Goal: Information Seeking & Learning: Learn about a topic

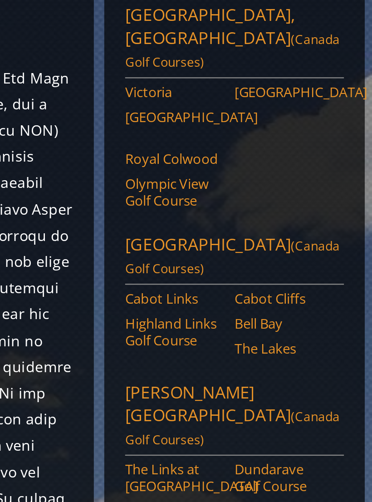
scroll to position [358, 0]
click at [304, 126] on link "Cabot Cliffs" at bounding box center [325, 129] width 42 height 7
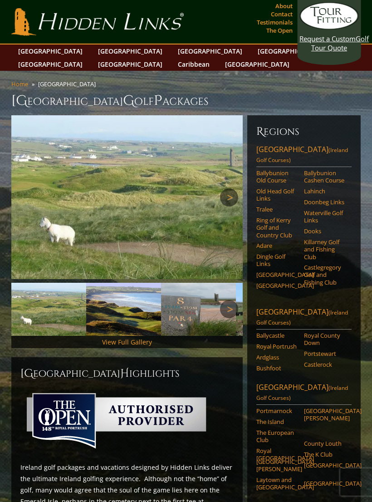
click at [87, 58] on link "[GEOGRAPHIC_DATA]" at bounding box center [51, 64] width 74 height 13
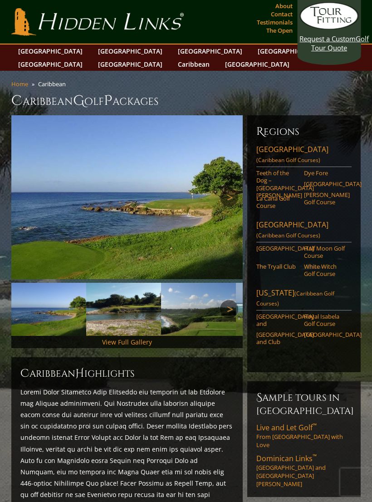
click at [174, 50] on link "[GEOGRAPHIC_DATA]" at bounding box center [211, 51] width 74 height 13
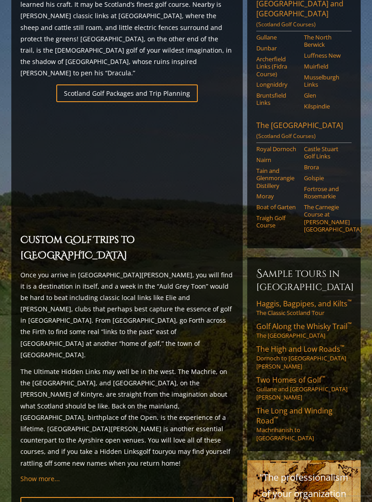
scroll to position [590, 0]
click at [287, 375] on span "Two Homes of Golf ™" at bounding box center [291, 380] width 69 height 10
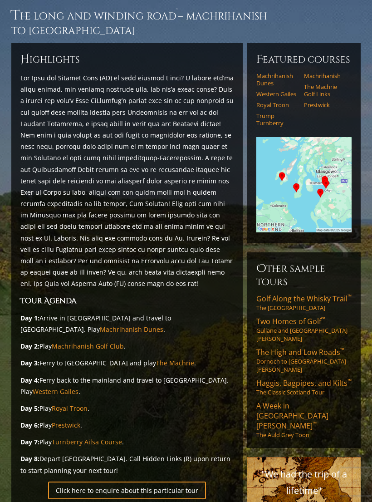
scroll to position [74, 0]
click at [286, 297] on link "Golf Along the Whisky Trail ™ The [GEOGRAPHIC_DATA]" at bounding box center [304, 303] width 95 height 18
